Goal: Task Accomplishment & Management: Use online tool/utility

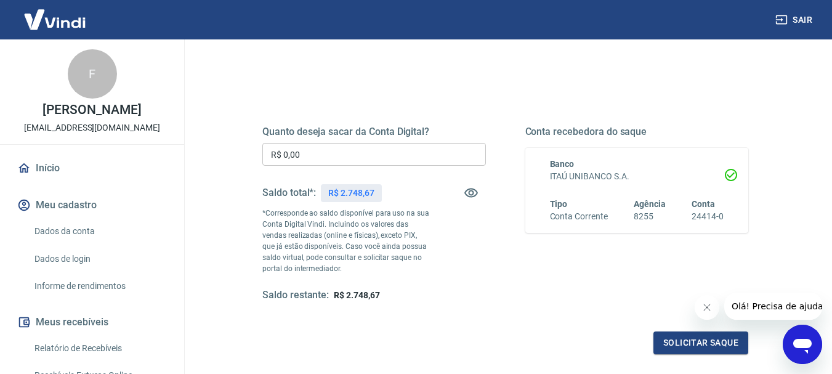
scroll to position [123, 0]
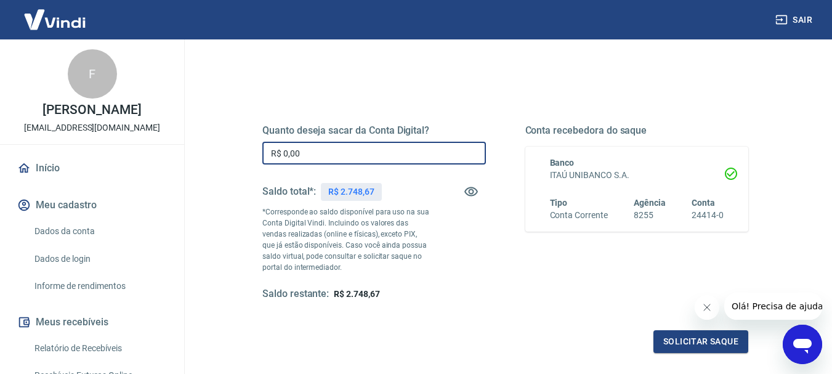
click at [309, 150] on input "R$ 0,00" at bounding box center [373, 153] width 223 height 23
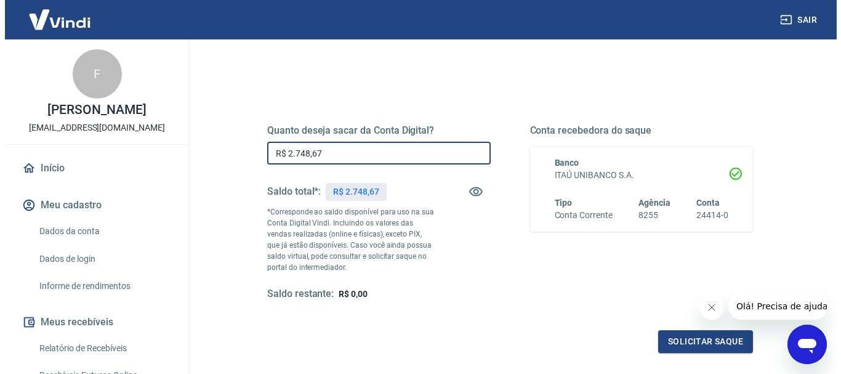
scroll to position [185, 0]
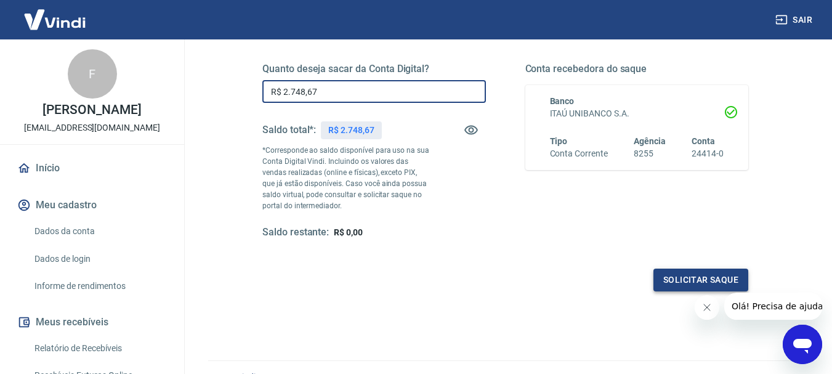
type input "R$ 2.748,67"
click at [699, 275] on button "Solicitar saque" at bounding box center [700, 279] width 95 height 23
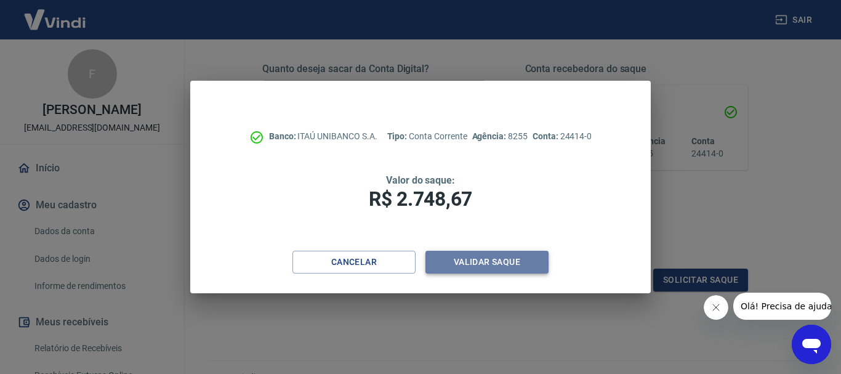
click at [505, 260] on button "Validar saque" at bounding box center [486, 262] width 123 height 23
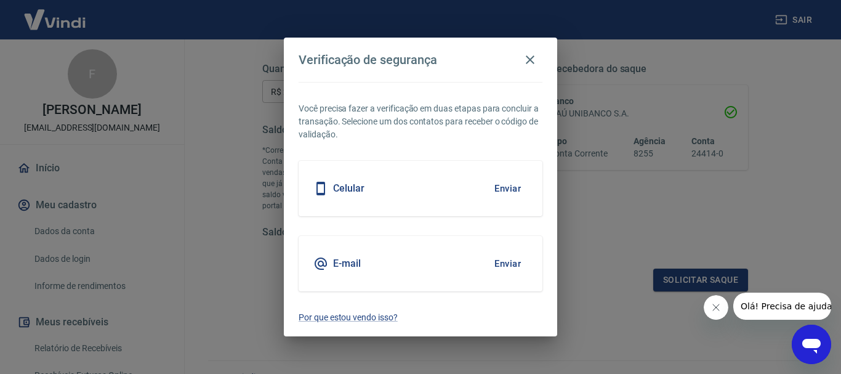
click at [516, 186] on button "Enviar" at bounding box center [507, 188] width 40 height 26
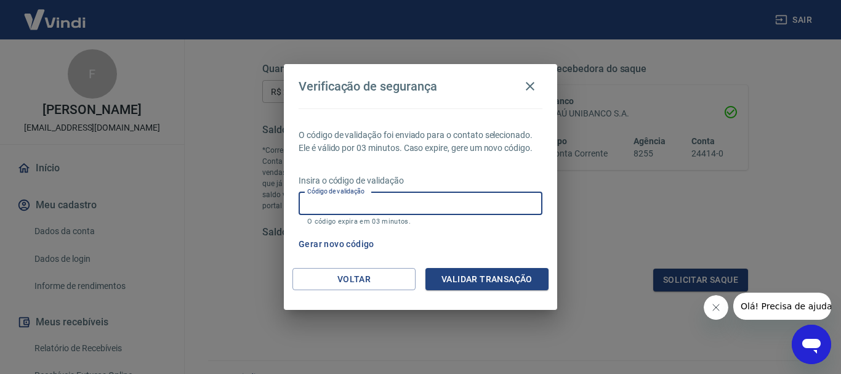
click at [355, 199] on input "Código de validação" at bounding box center [421, 203] width 244 height 23
type input "793484"
click at [484, 272] on button "Validar transação" at bounding box center [486, 279] width 123 height 23
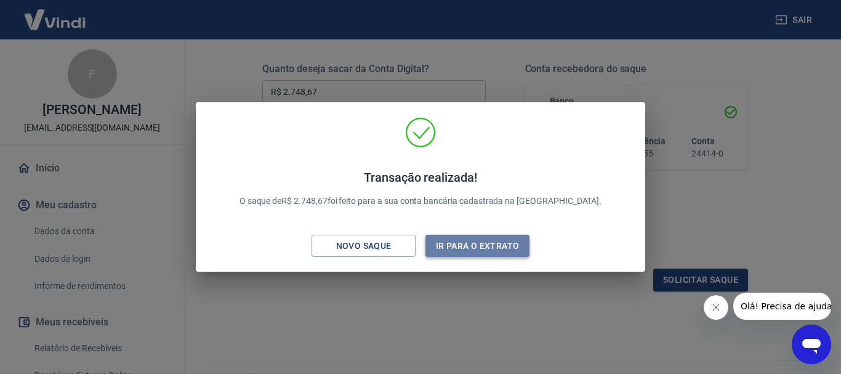
click at [490, 246] on button "Ir para o extrato" at bounding box center [477, 246] width 104 height 23
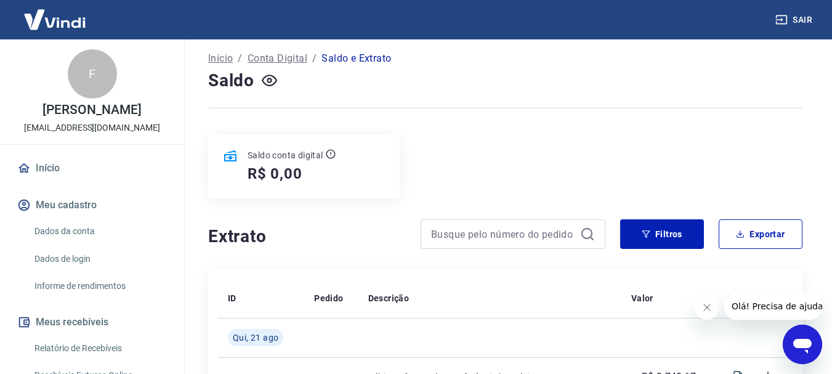
scroll to position [62, 0]
